Goal: Check status: Check status

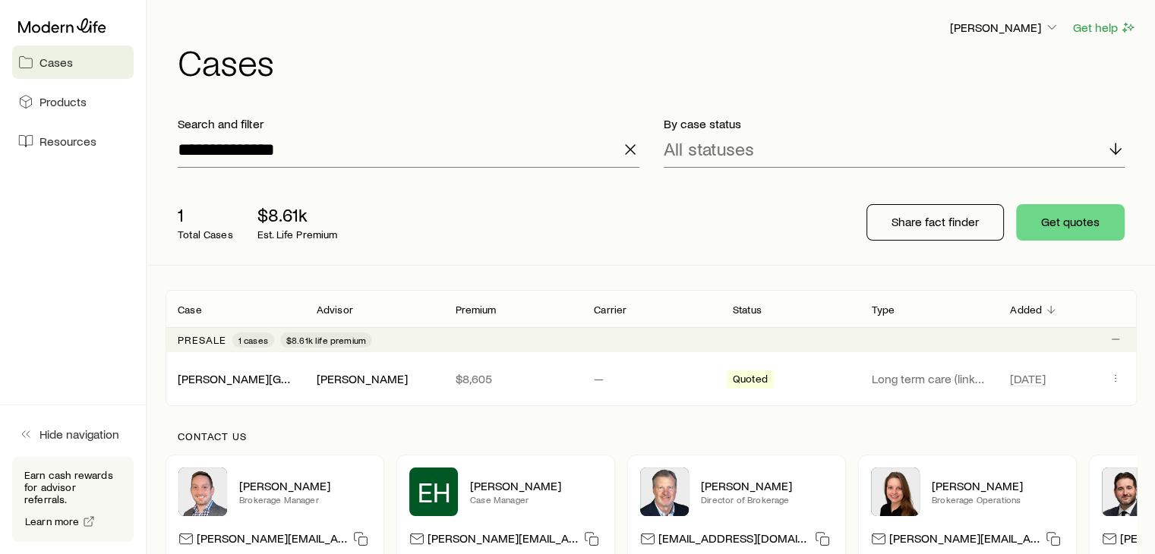
click at [631, 153] on icon "button" at bounding box center [630, 150] width 18 height 18
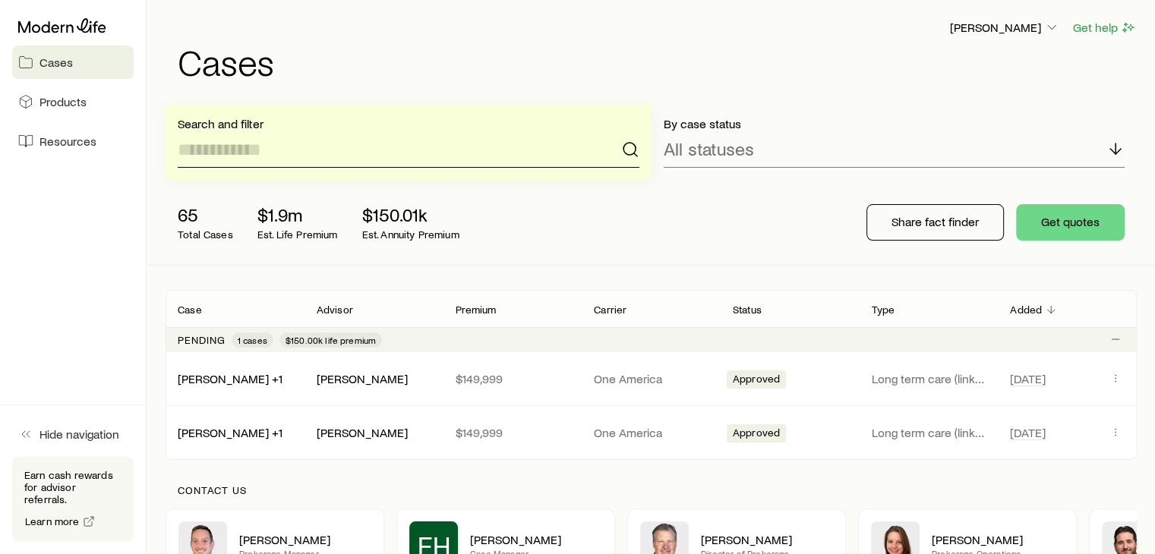
click at [419, 144] on input at bounding box center [409, 149] width 462 height 36
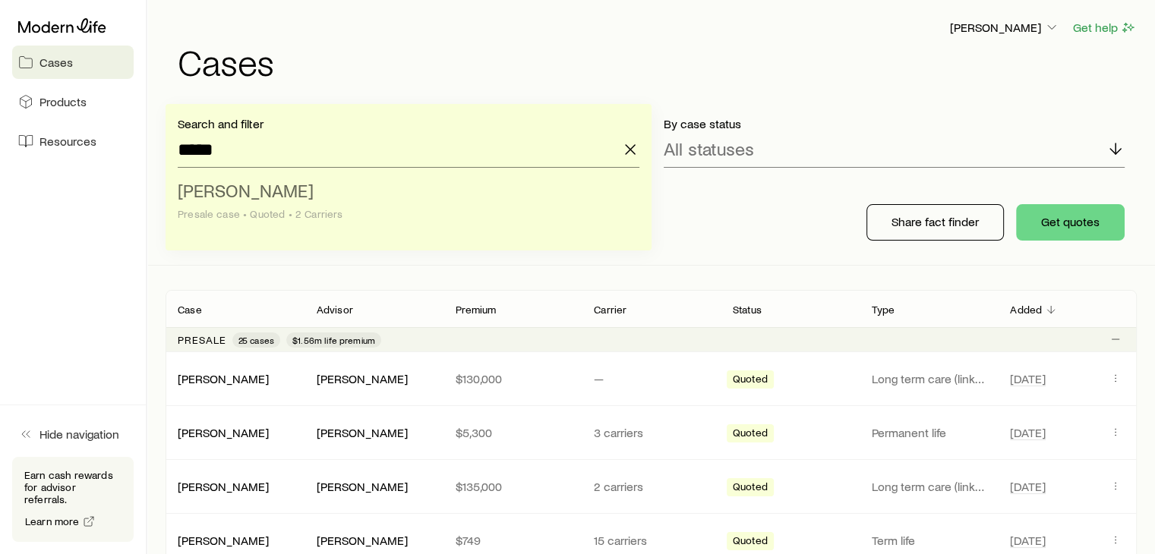
click at [234, 190] on span "[PERSON_NAME]" at bounding box center [246, 190] width 136 height 22
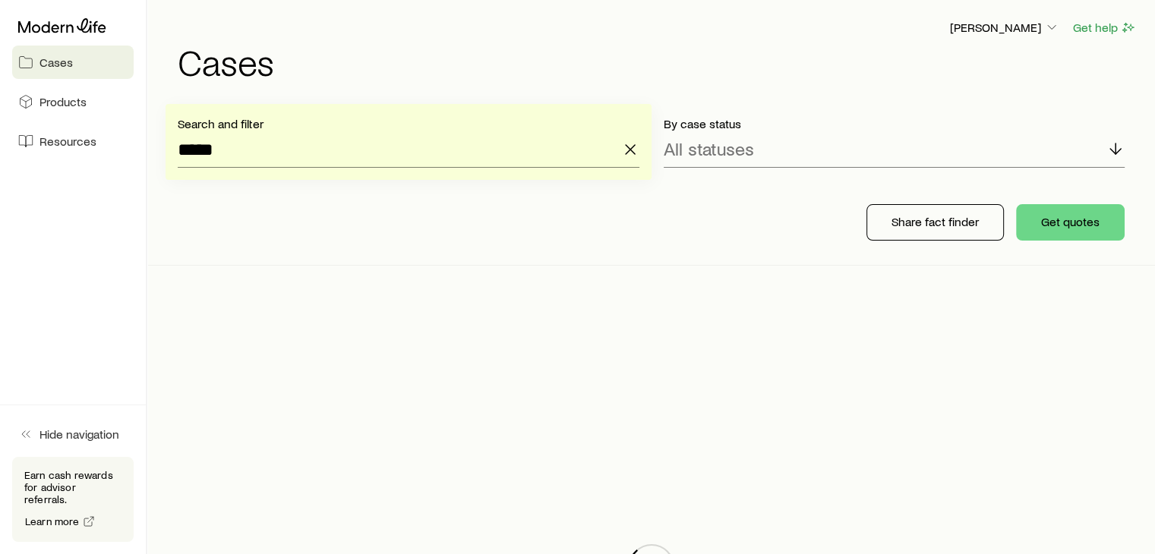
type input "**********"
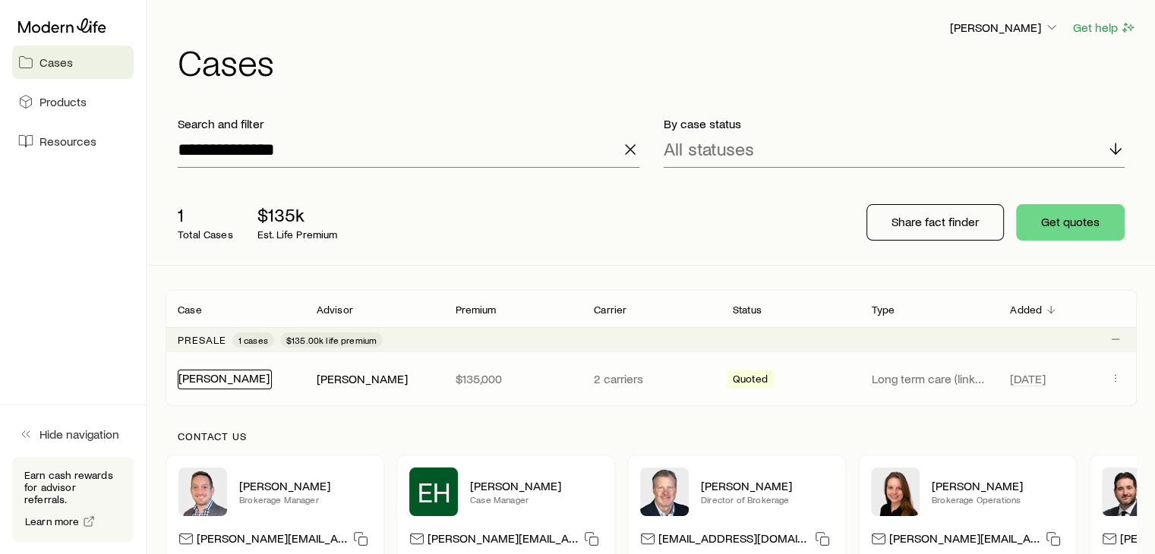
click at [232, 378] on link "[PERSON_NAME]" at bounding box center [223, 378] width 91 height 14
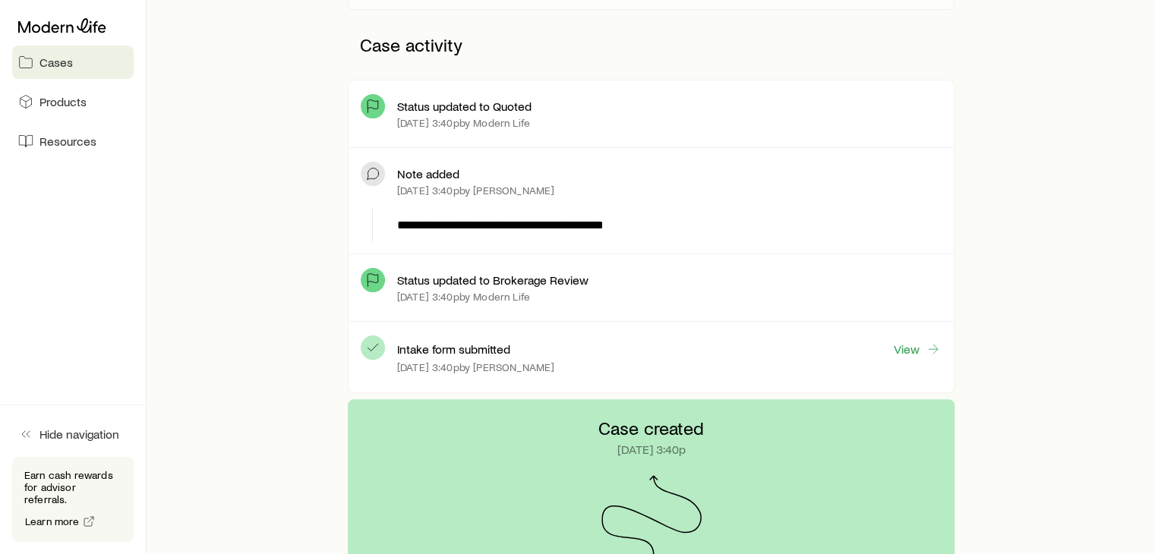
scroll to position [437, 0]
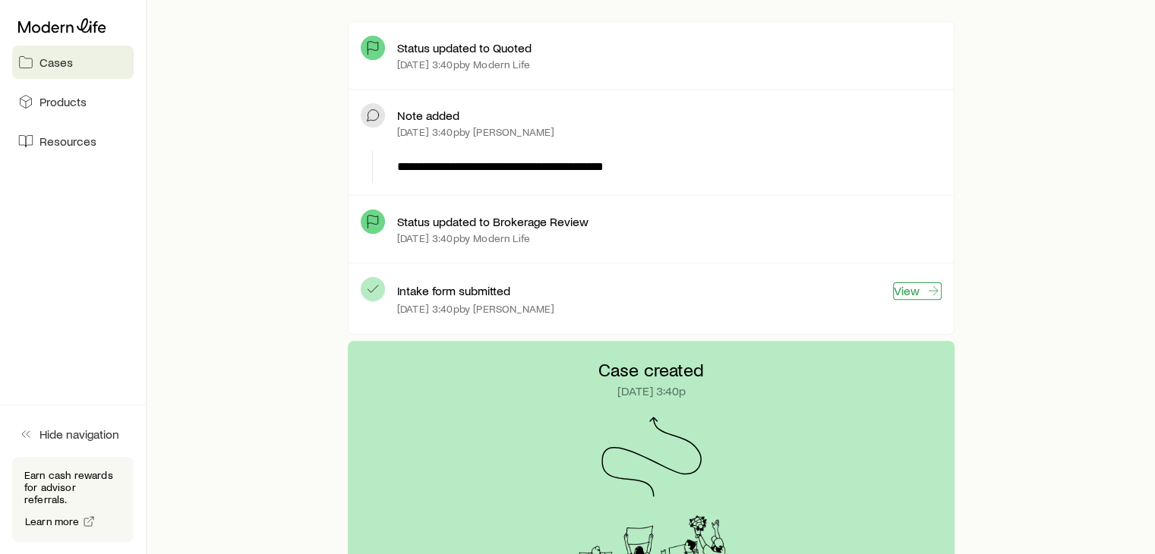
click at [917, 284] on link "View" at bounding box center [917, 291] width 49 height 17
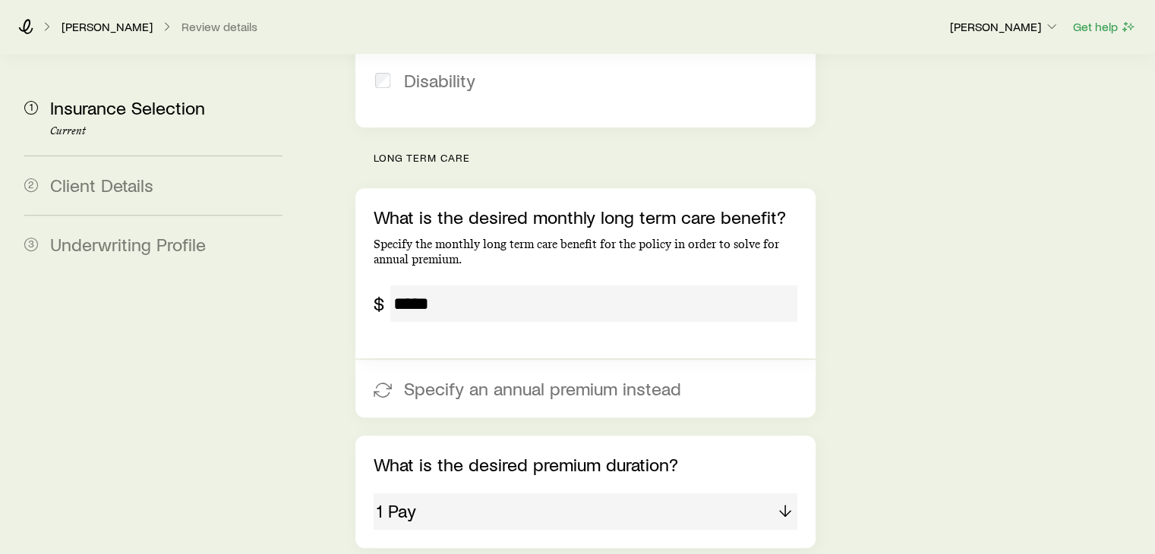
scroll to position [540, 0]
